Goal: Transaction & Acquisition: Book appointment/travel/reservation

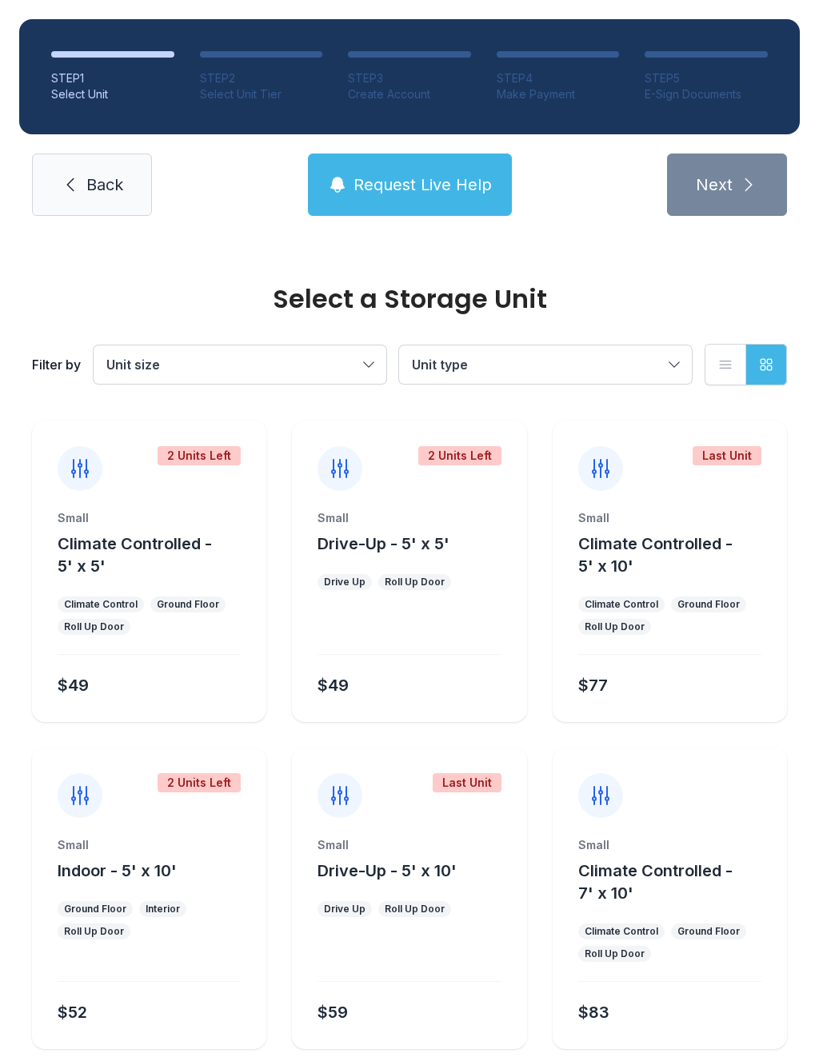
click at [665, 939] on ul "Climate Control Ground Floor Roll Up Door" at bounding box center [669, 943] width 183 height 38
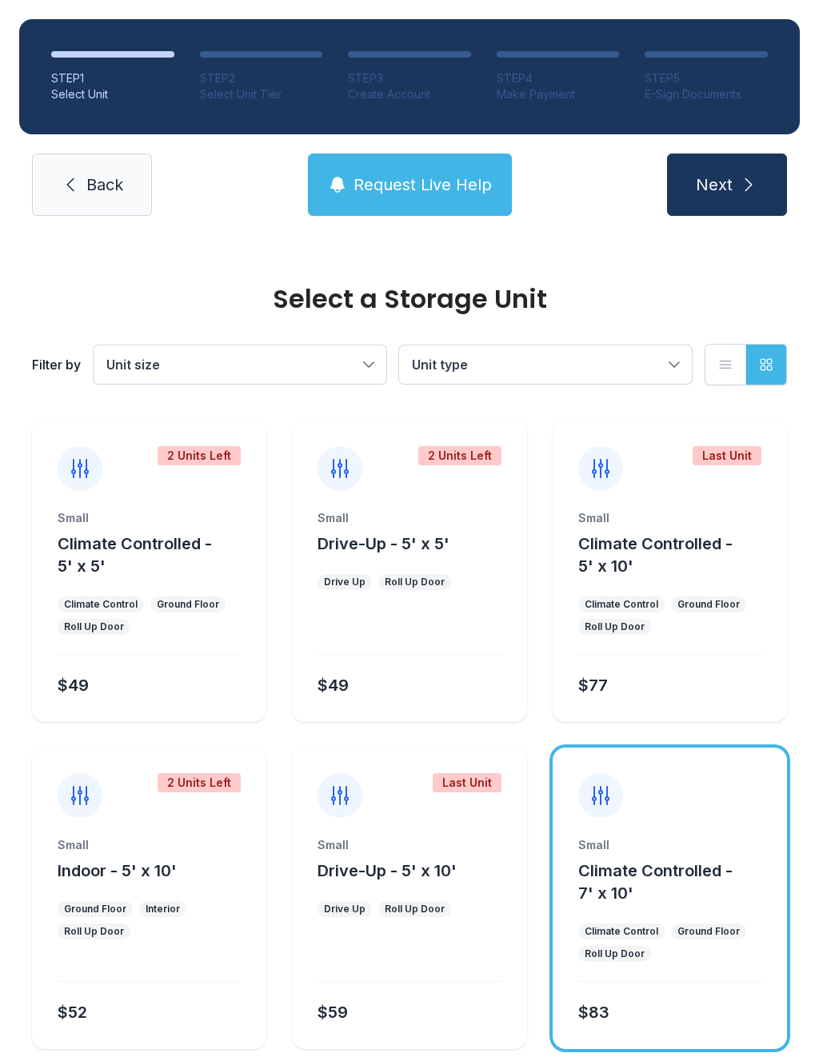
click at [735, 186] on button "Next" at bounding box center [727, 185] width 120 height 62
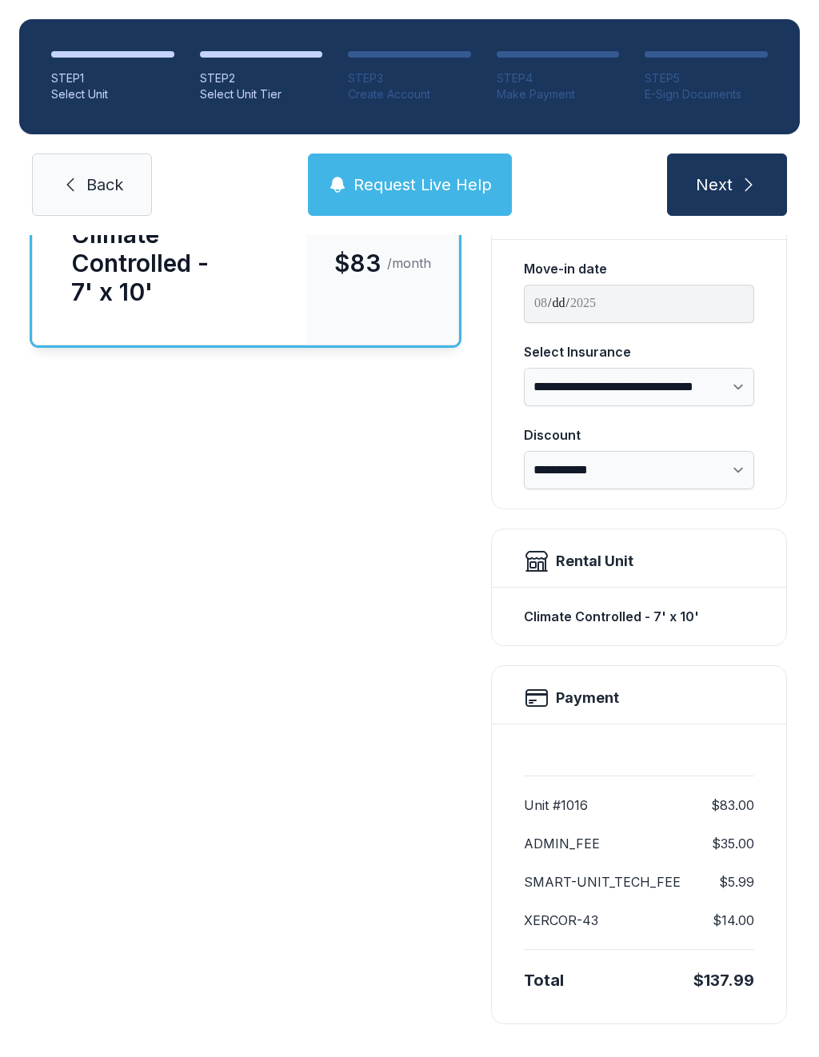
scroll to position [159, 0]
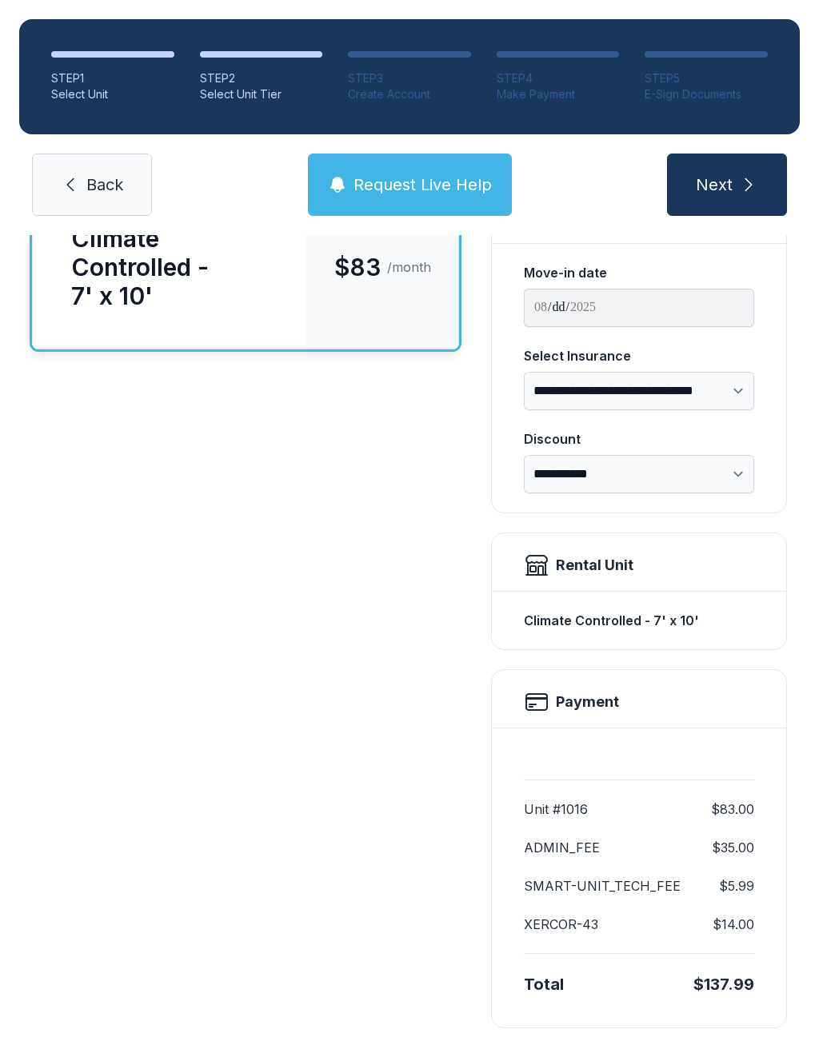
click at [721, 186] on span "Next" at bounding box center [714, 185] width 37 height 22
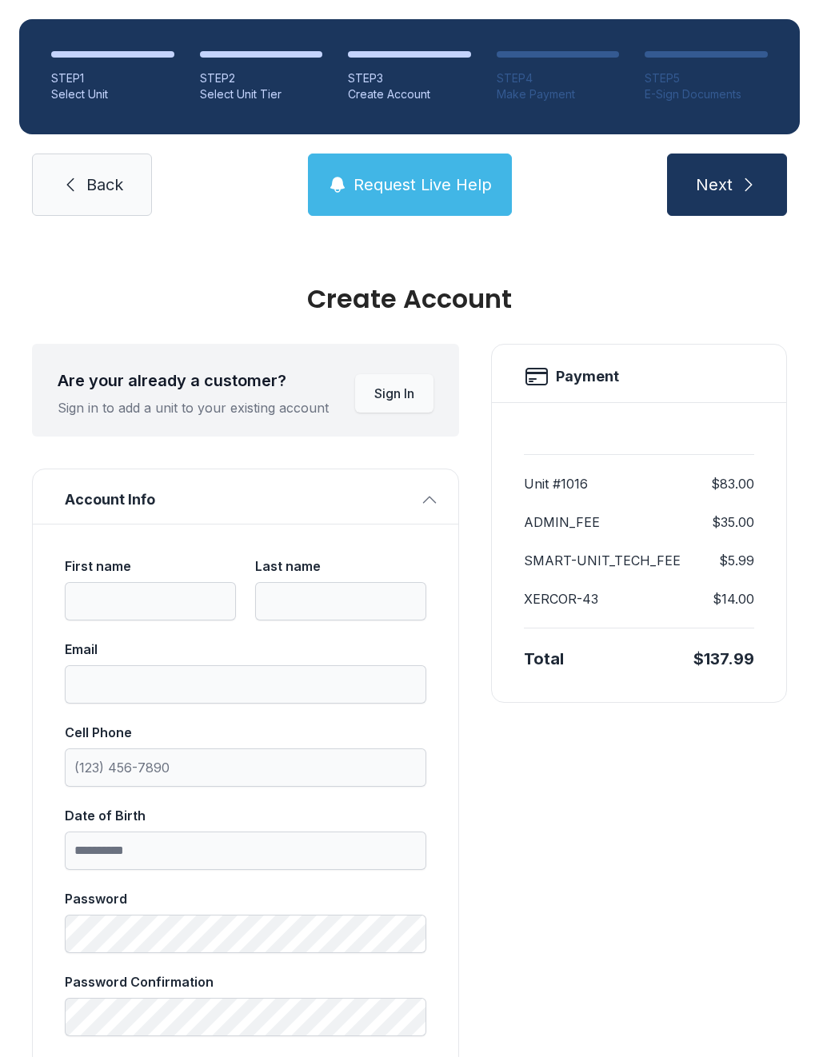
click at [722, 183] on span "Next" at bounding box center [714, 185] width 37 height 22
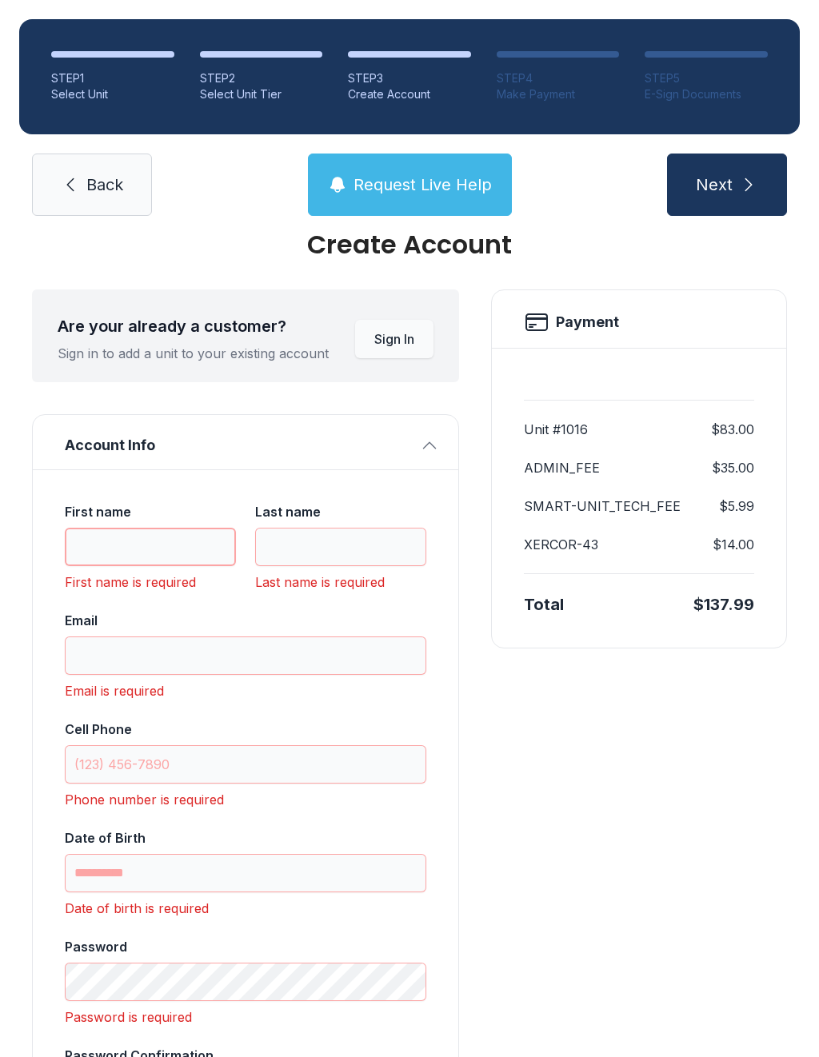
scroll to position [51, 0]
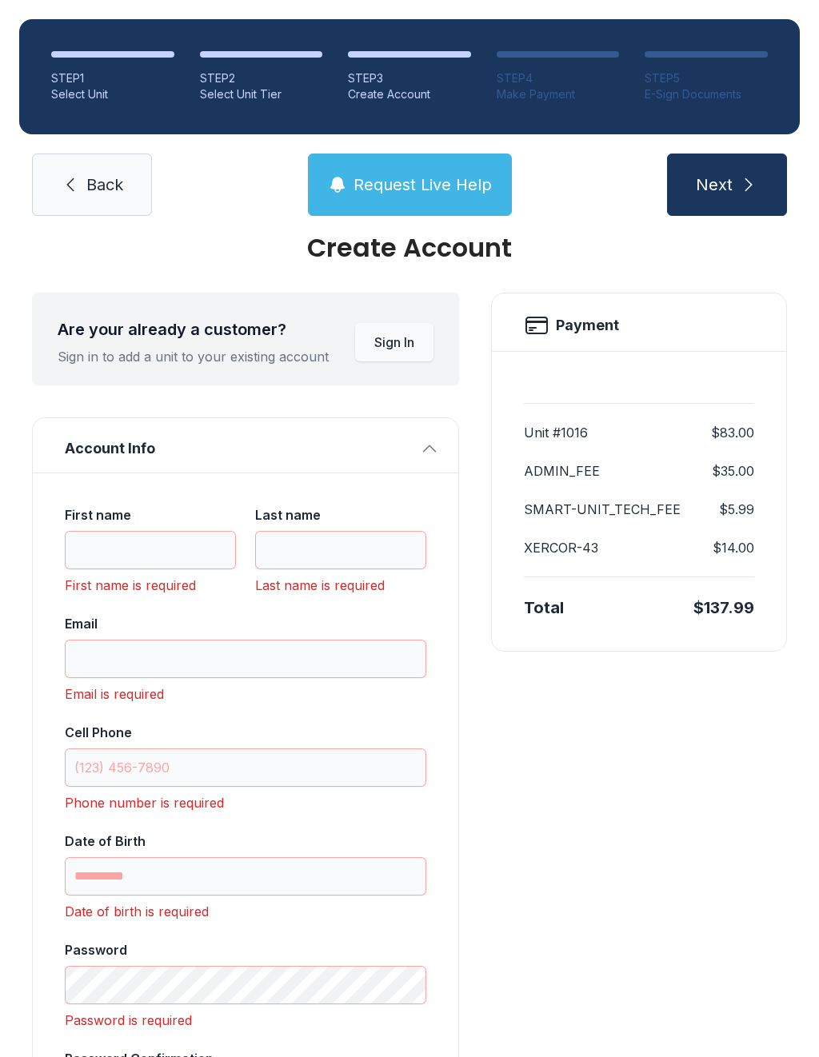
click at [89, 193] on span "Back" at bounding box center [104, 185] width 37 height 22
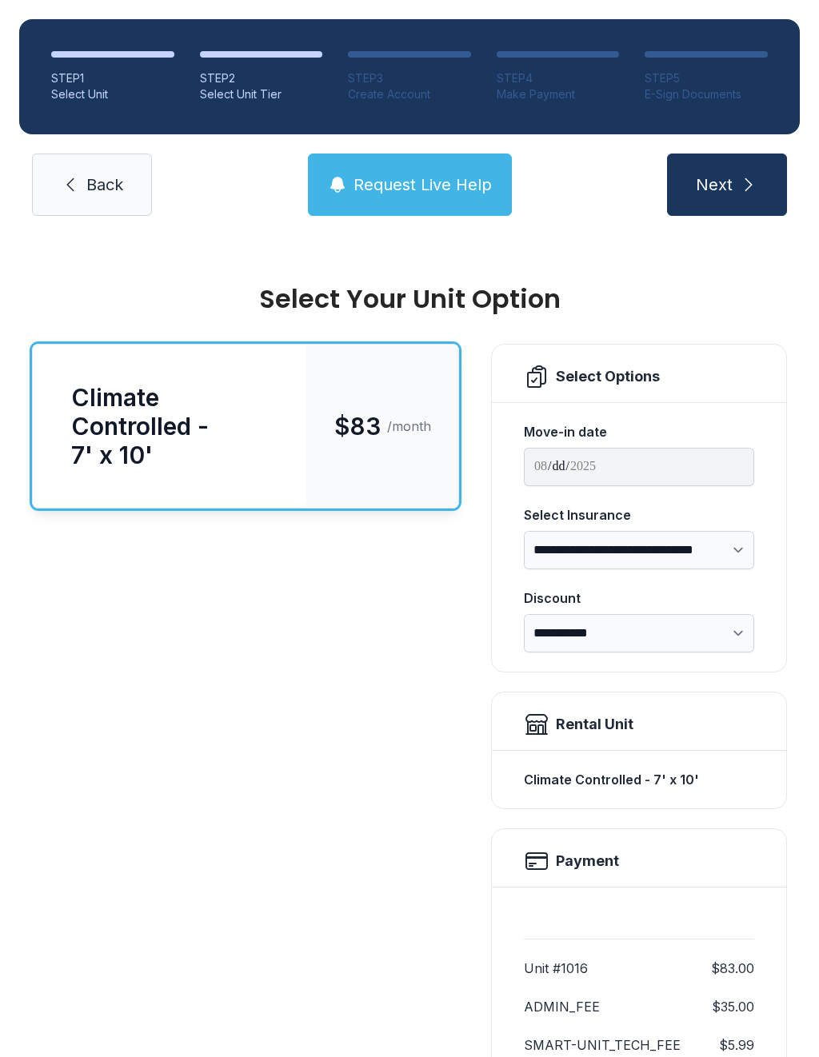
click at [88, 193] on span "Back" at bounding box center [104, 185] width 37 height 22
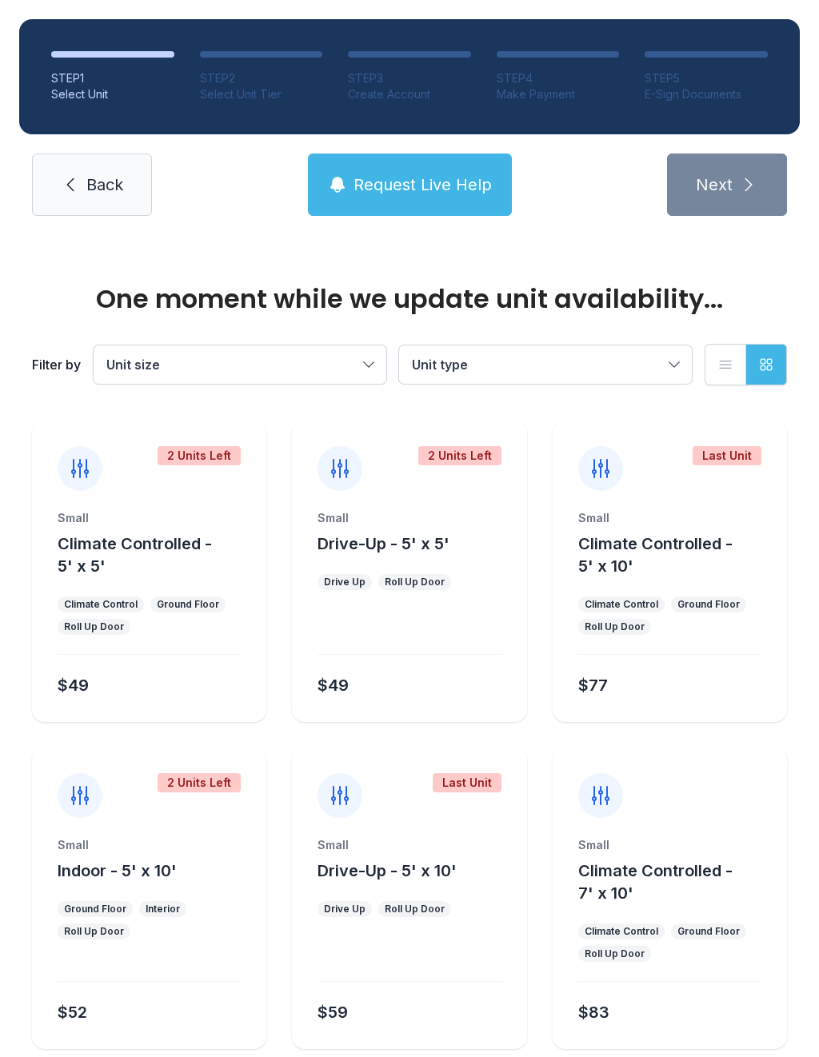
click at [72, 183] on icon at bounding box center [70, 184] width 19 height 19
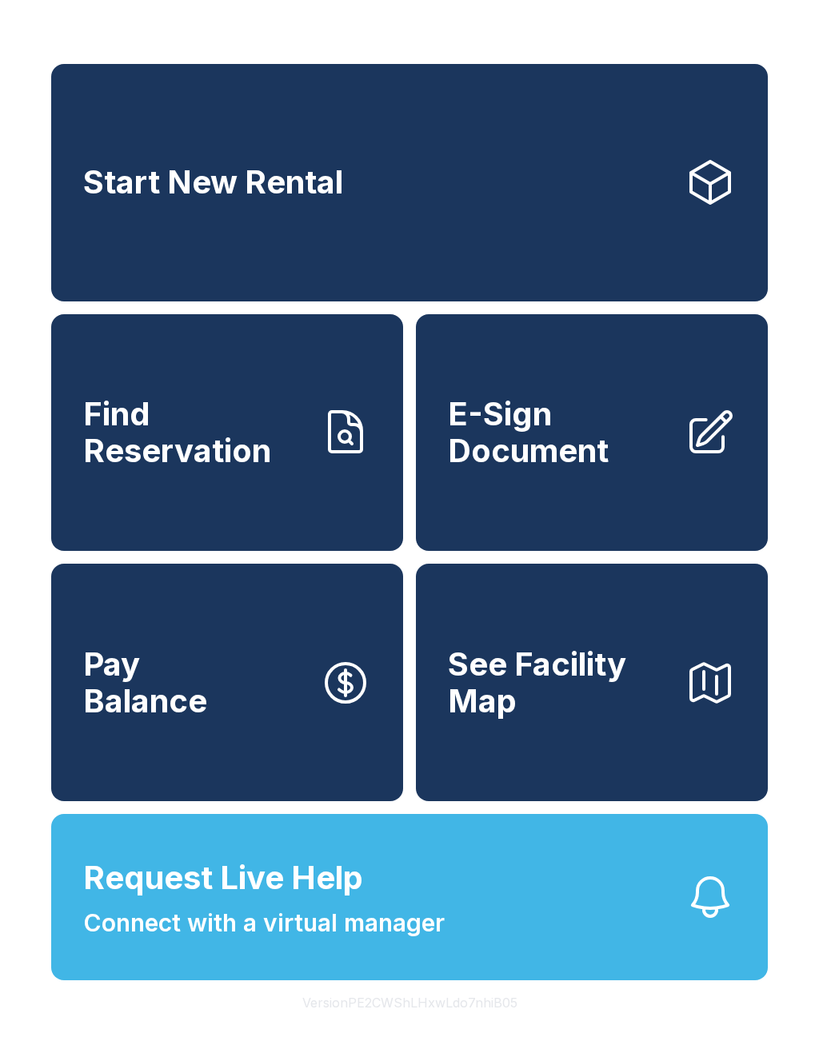
click at [541, 186] on link "Start New Rental" at bounding box center [409, 183] width 717 height 238
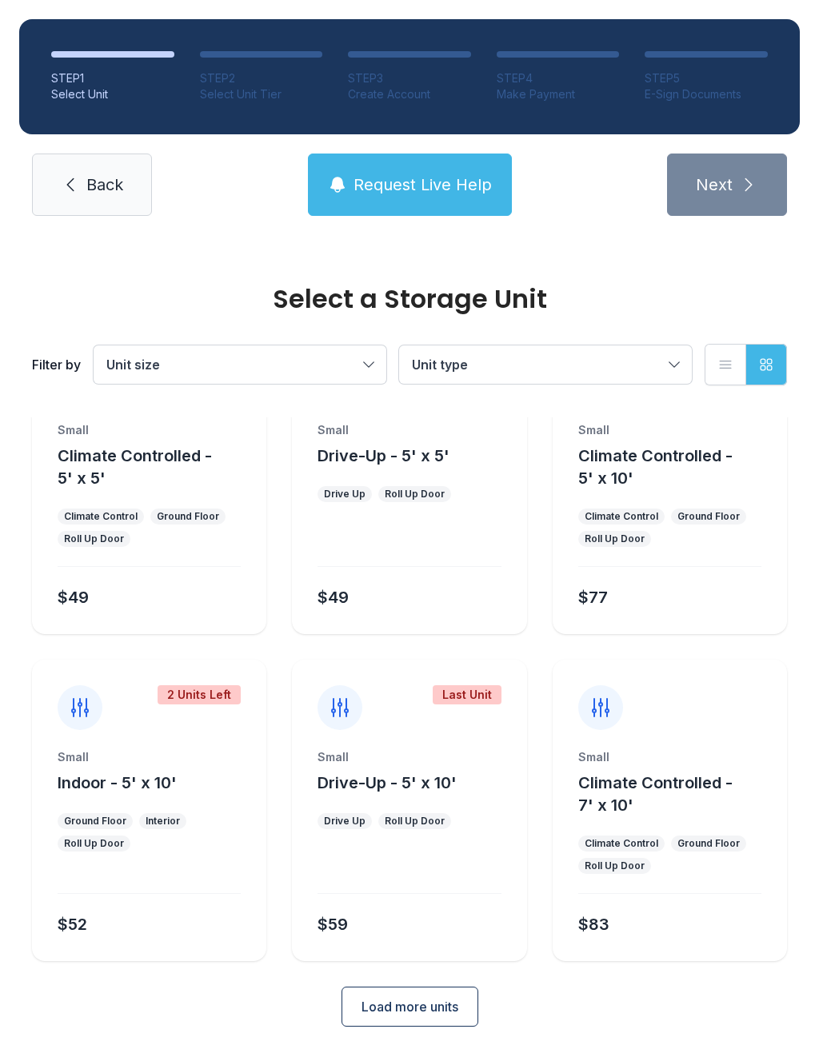
scroll to position [86, 0]
click at [427, 1023] on button "Load more units" at bounding box center [409, 1008] width 137 height 40
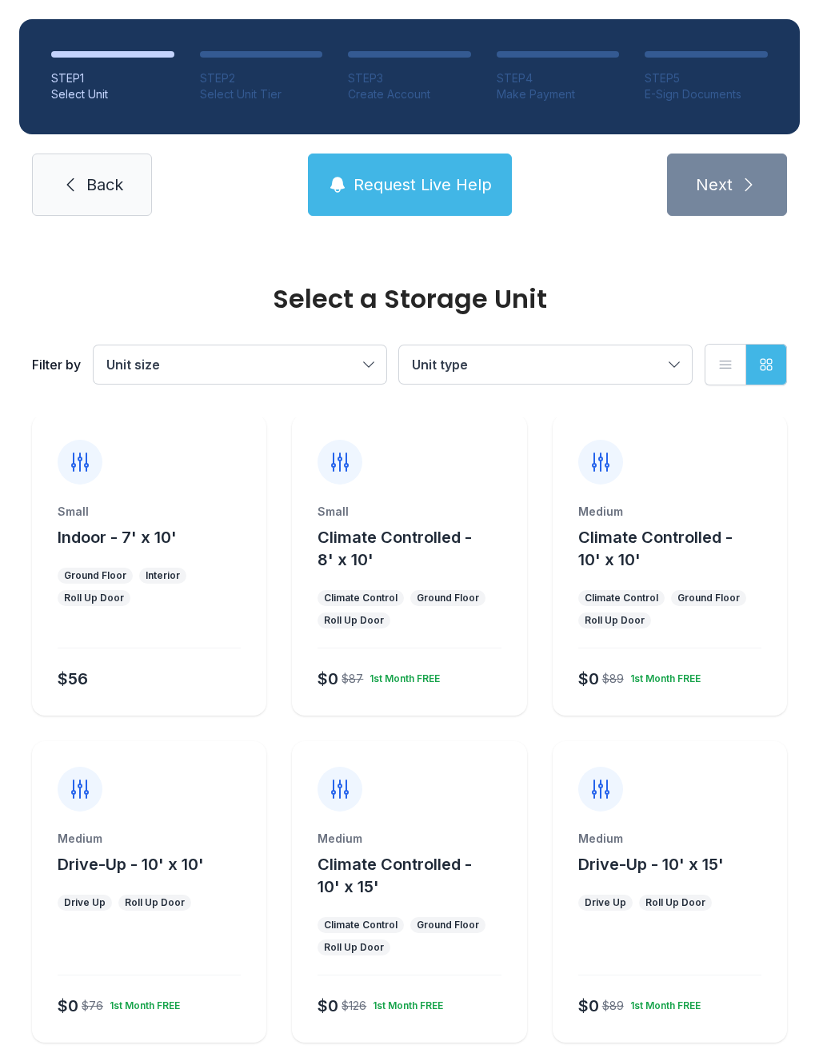
scroll to position [657, 0]
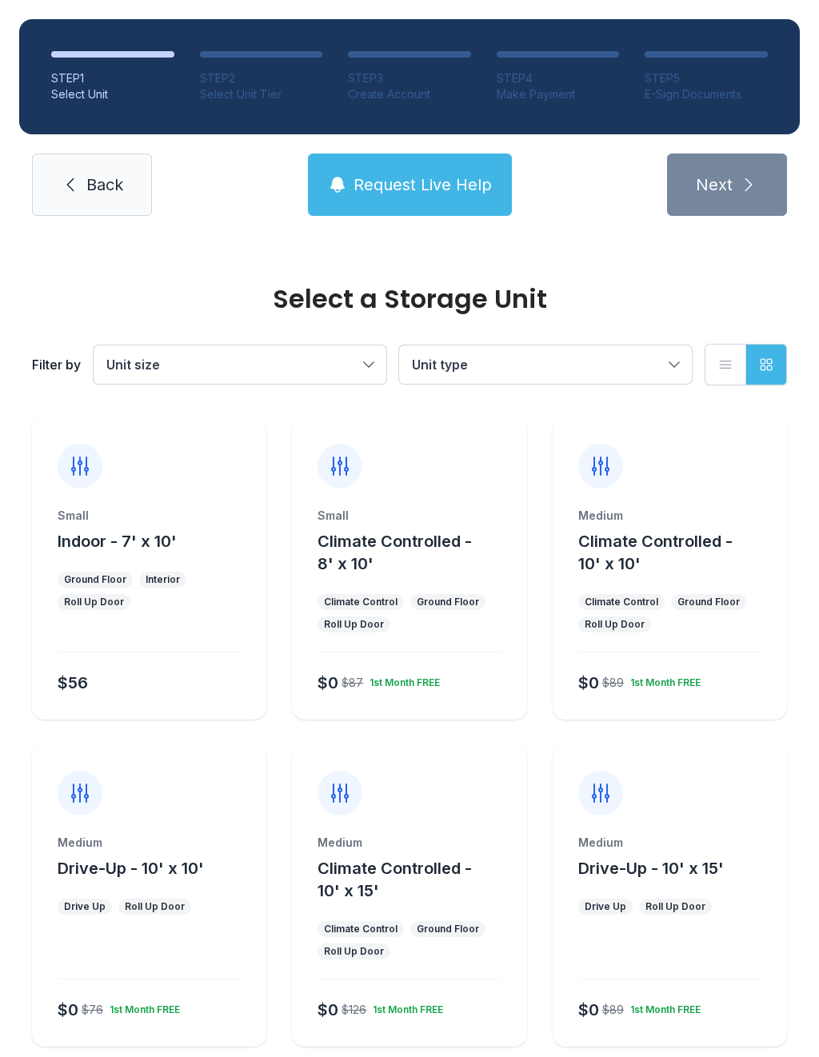
click at [630, 693] on div "$0 $89 1st Month FREE" at bounding box center [667, 679] width 190 height 29
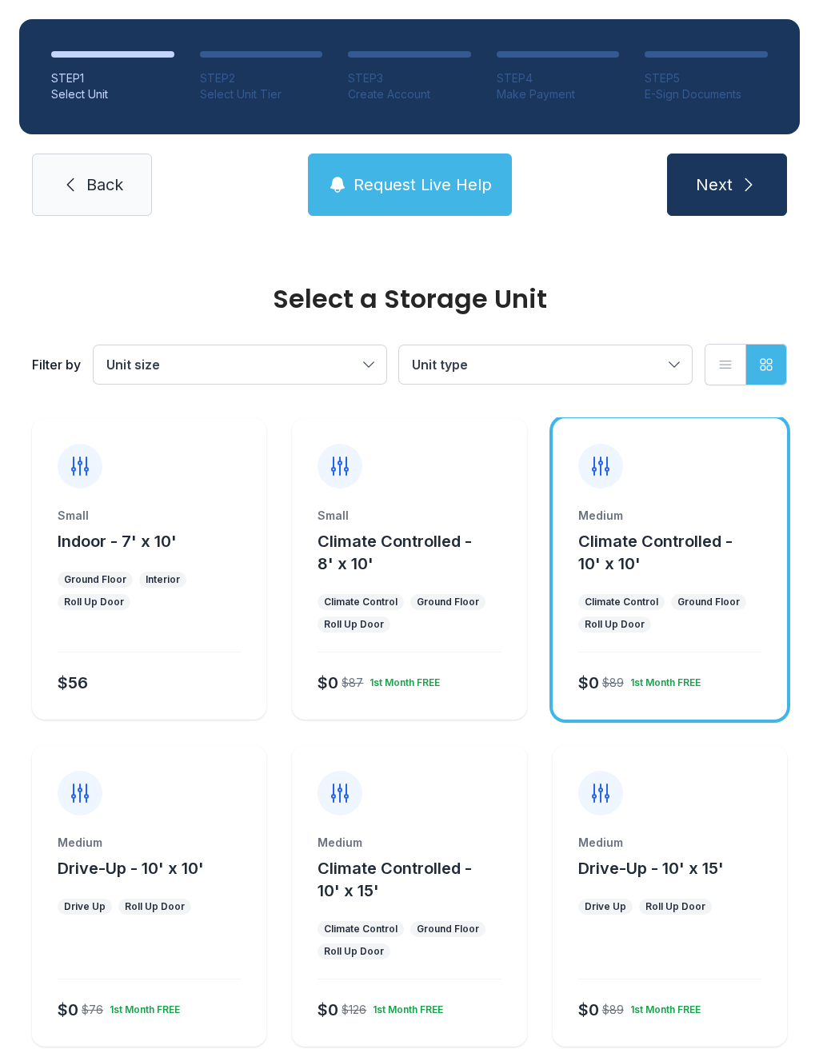
click at [722, 193] on span "Next" at bounding box center [714, 185] width 37 height 22
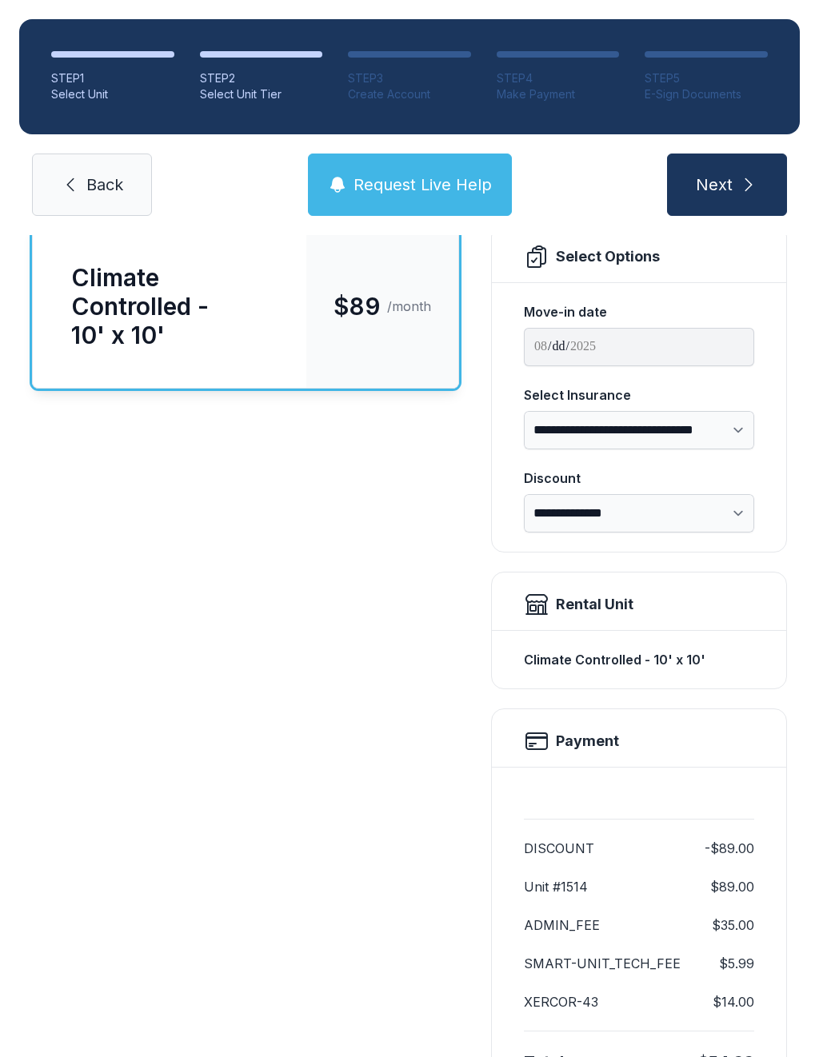
scroll to position [124, 0]
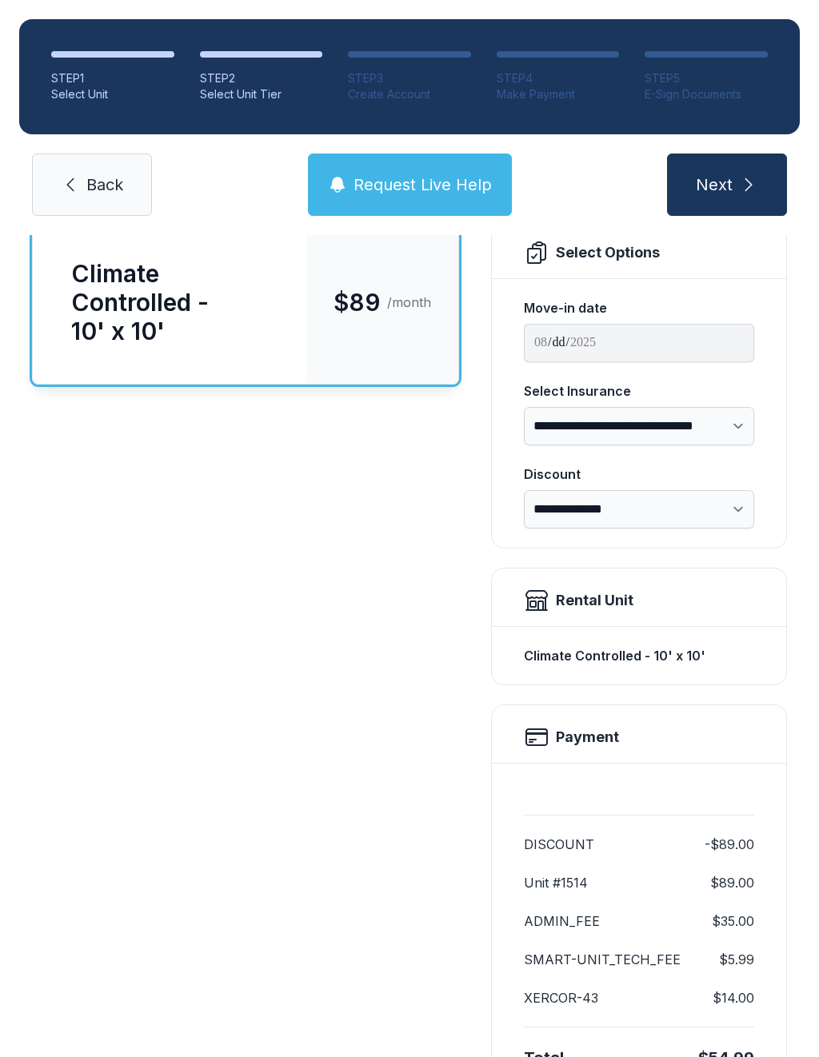
click at [734, 173] on button "Next" at bounding box center [727, 185] width 120 height 62
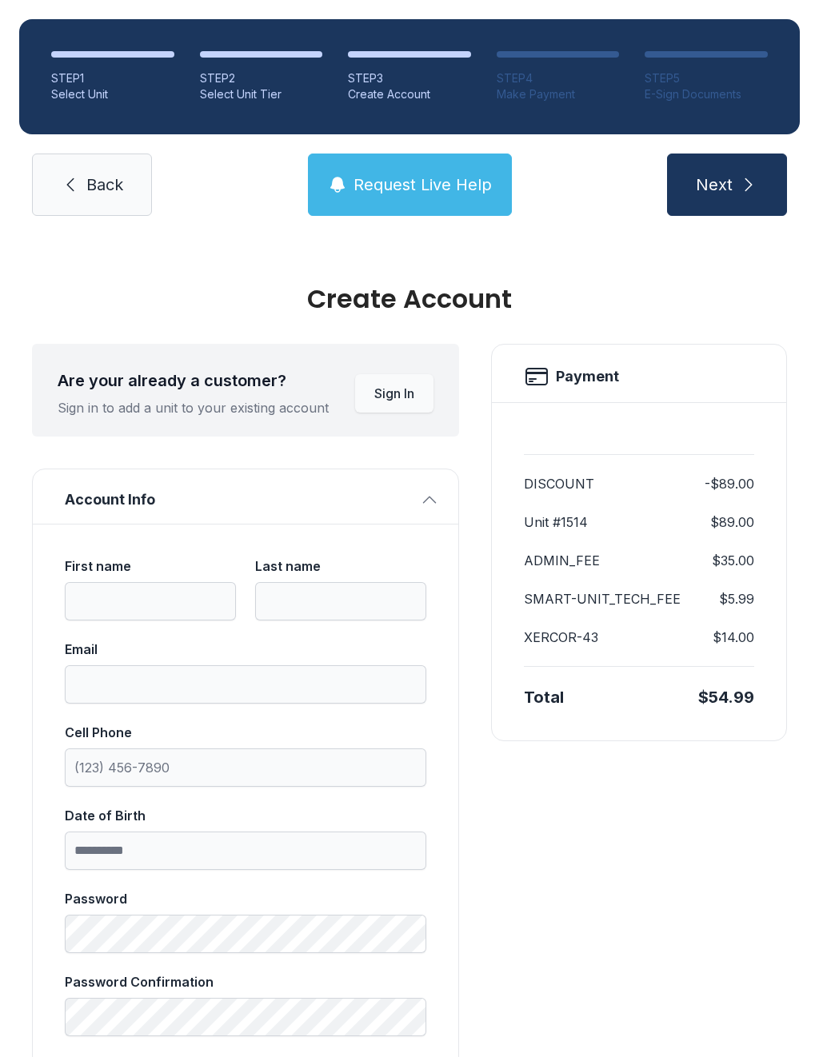
click at [90, 195] on span "Back" at bounding box center [104, 185] width 37 height 22
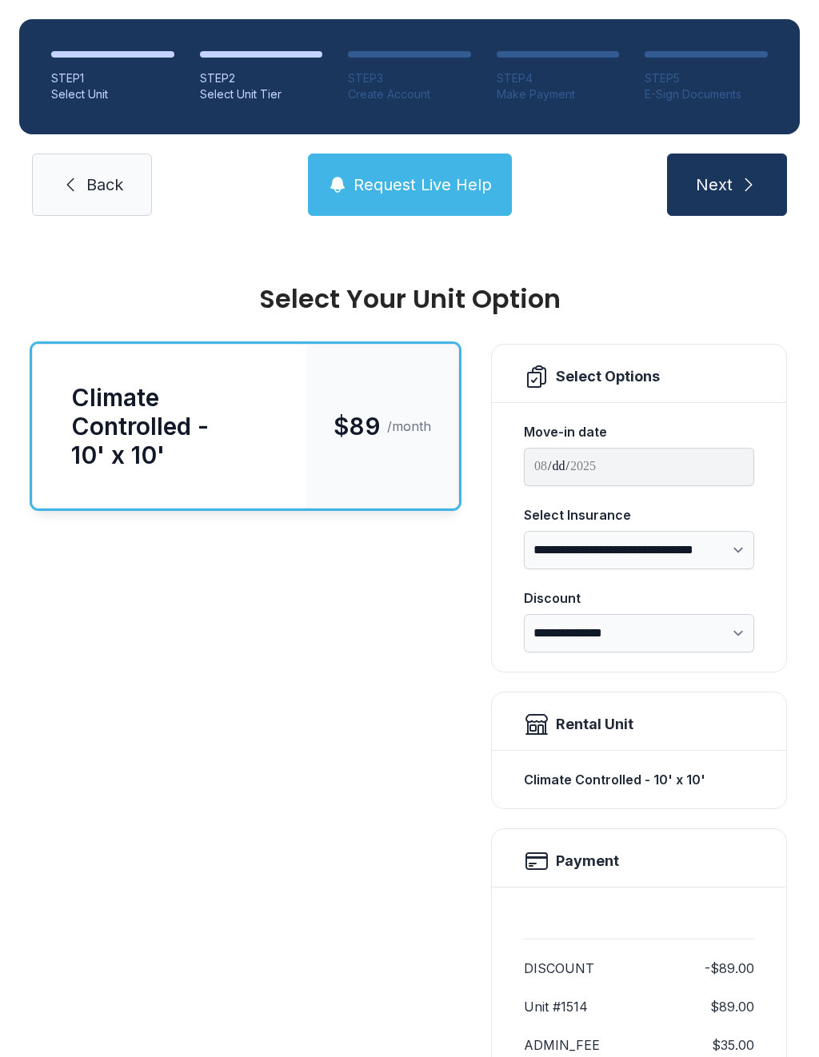
click at [70, 182] on icon at bounding box center [70, 185] width 7 height 14
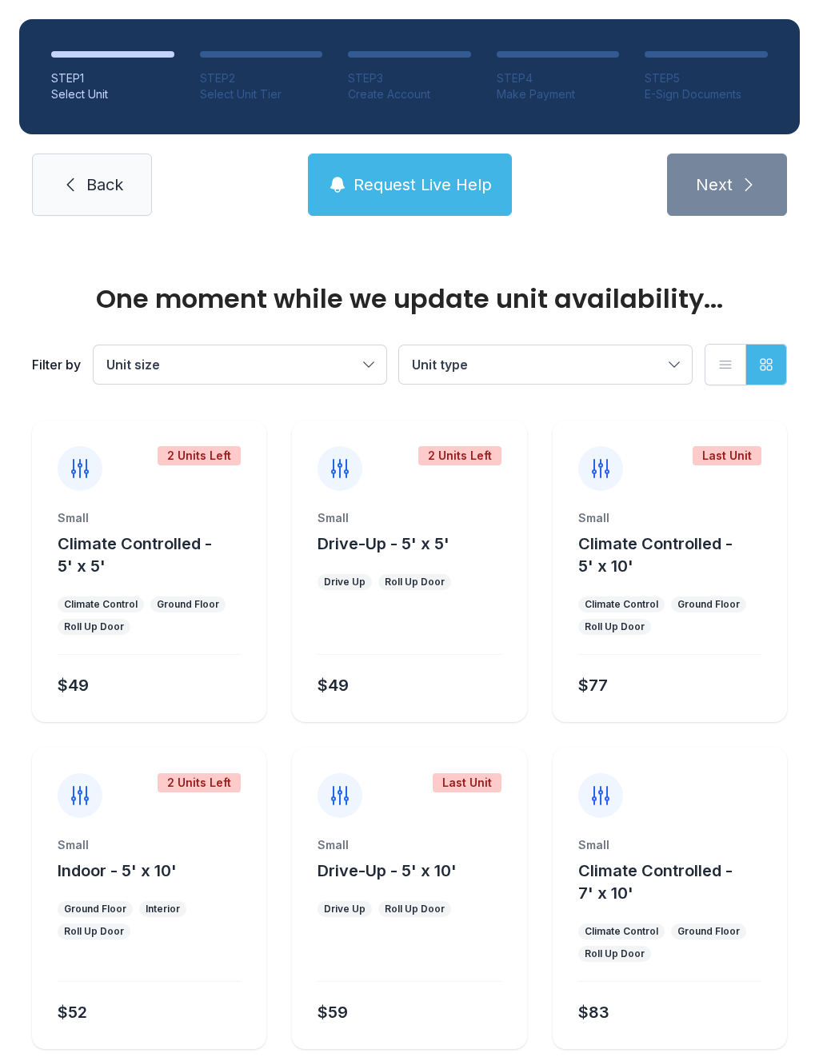
click at [82, 194] on link "Back" at bounding box center [92, 185] width 120 height 62
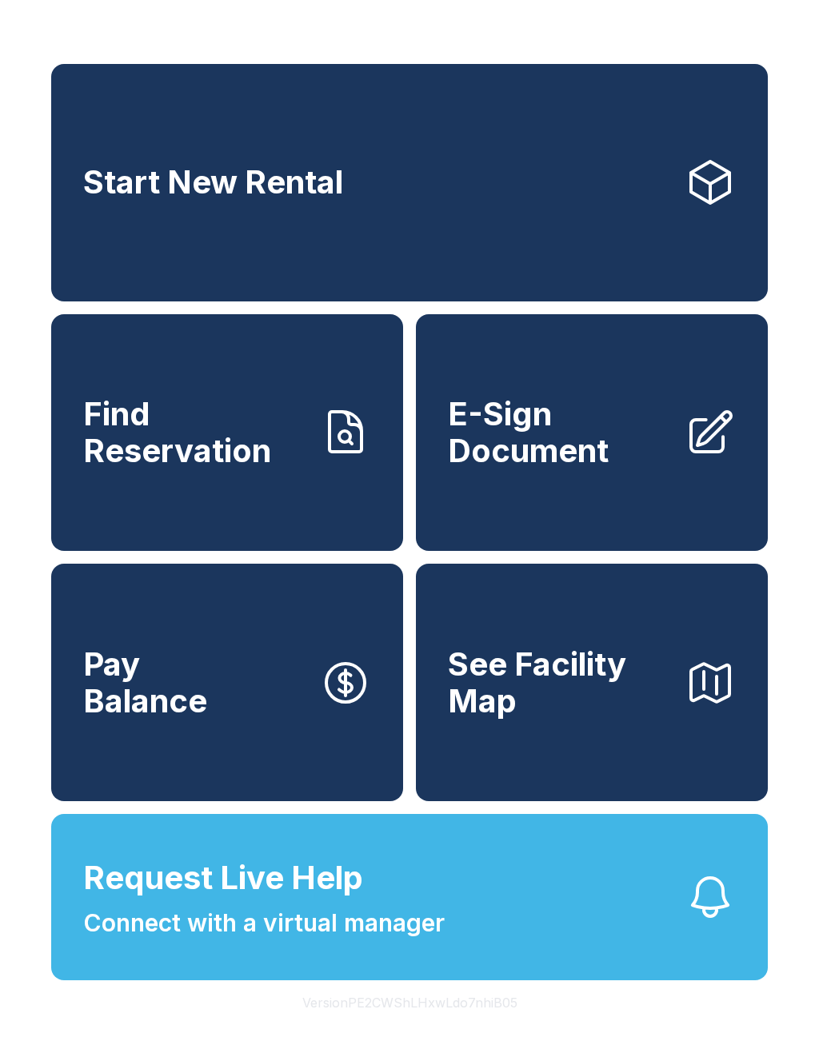
click at [82, 194] on link "Start New Rental" at bounding box center [409, 183] width 717 height 238
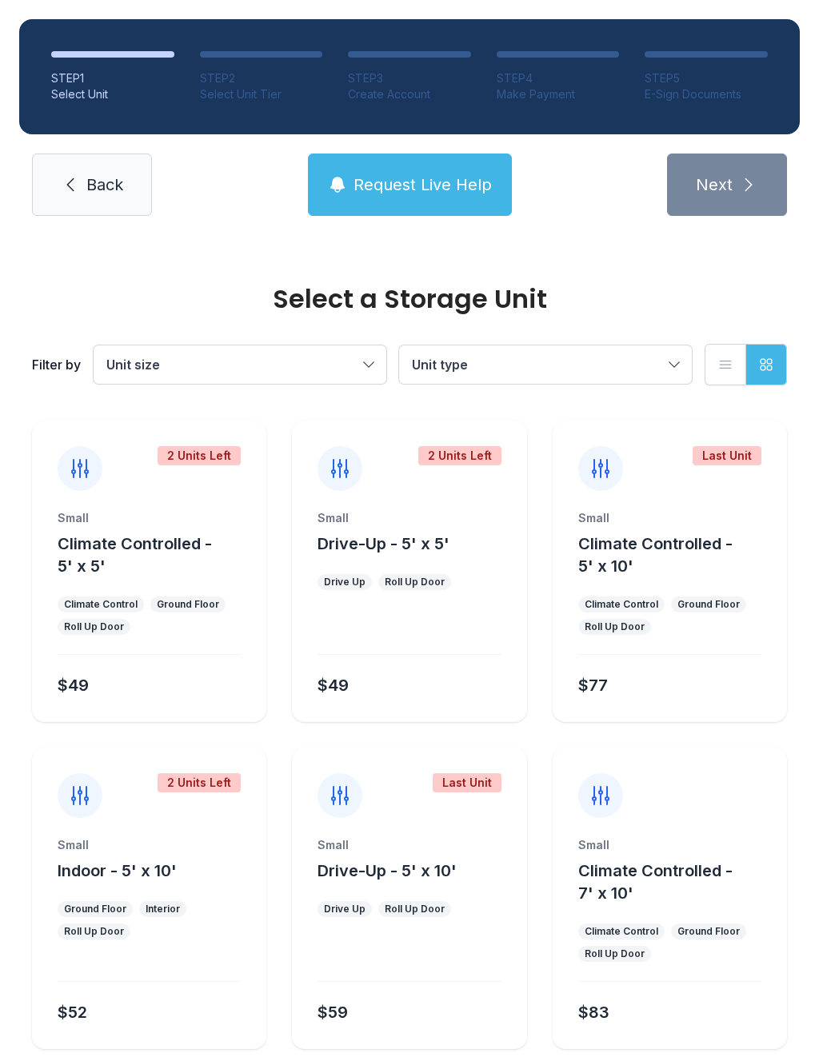
click at [59, 146] on div "STEP 1 Select Unit STEP 2 Select Unit Tier STEP 3 Create Account STEP 4 Make Pa…" at bounding box center [409, 117] width 819 height 235
click at [95, 186] on span "Back" at bounding box center [104, 185] width 37 height 22
